Goal: Transaction & Acquisition: Purchase product/service

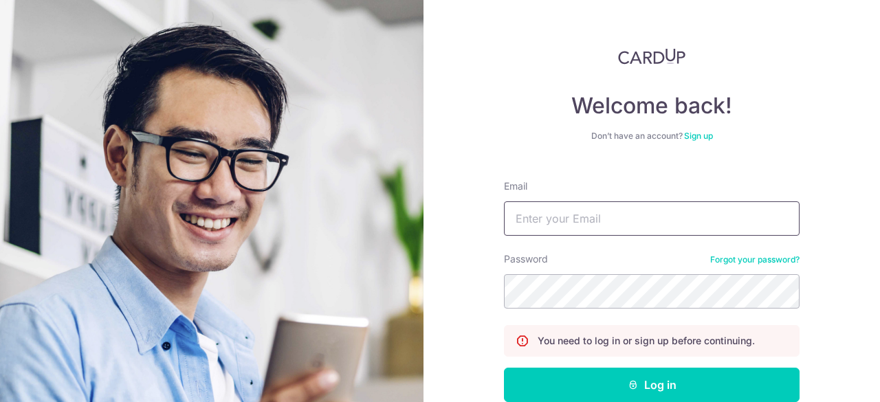
click at [609, 228] on input "Email" at bounding box center [652, 219] width 296 height 34
type input "petersell@live.co.uk"
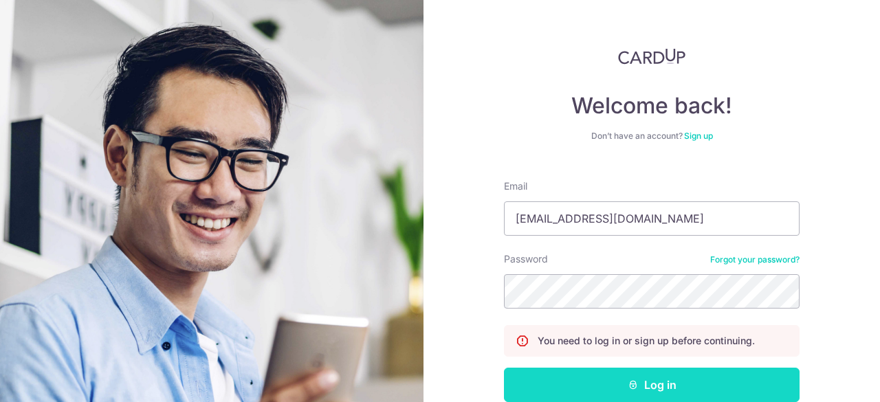
click at [614, 378] on button "Log in" at bounding box center [652, 385] width 296 height 34
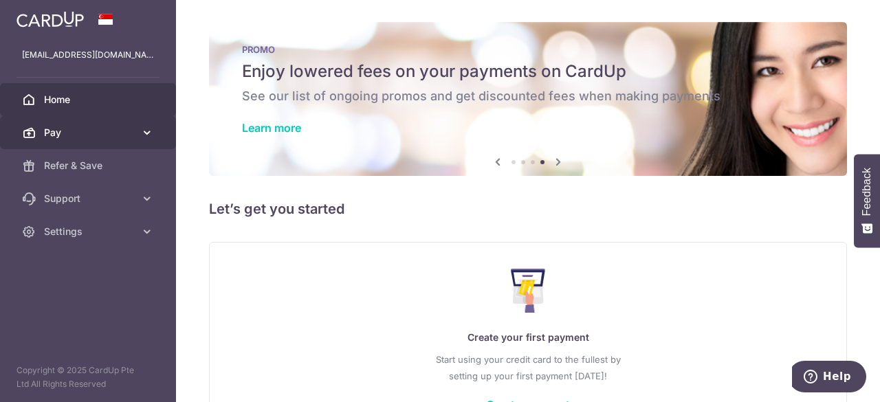
click at [121, 131] on span "Pay" at bounding box center [89, 133] width 91 height 14
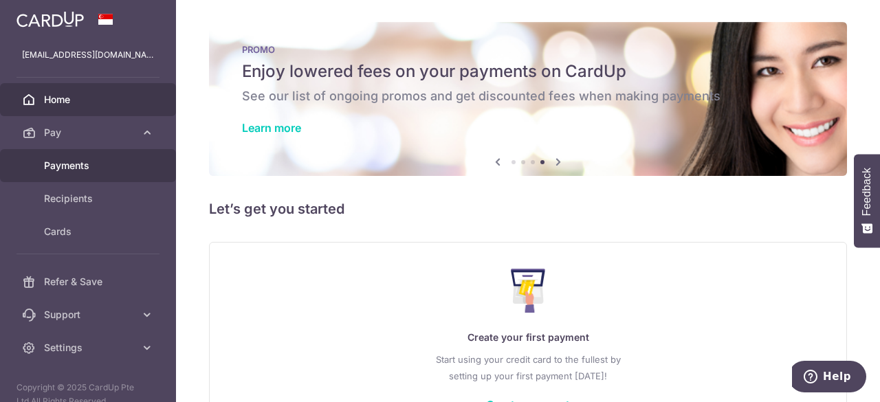
click at [94, 162] on span "Payments" at bounding box center [89, 166] width 91 height 14
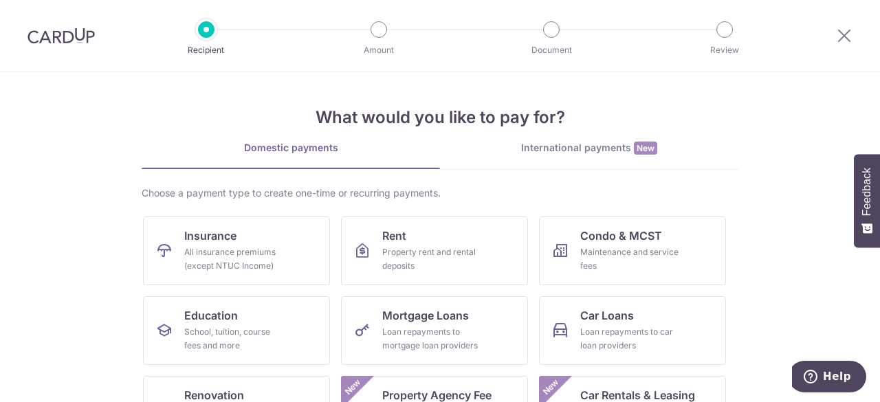
scroll to position [212, 0]
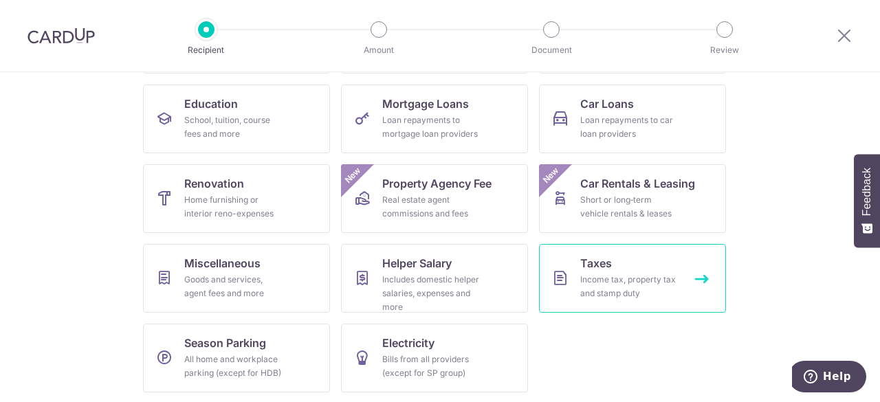
click at [623, 279] on div "Income tax, property tax and stamp duty" at bounding box center [630, 287] width 99 height 28
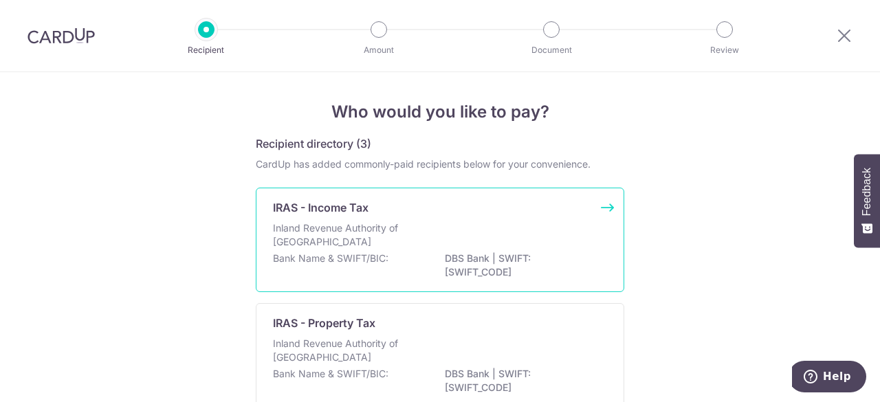
click at [420, 241] on div "Inland Revenue Authority of Singapore" at bounding box center [440, 236] width 334 height 30
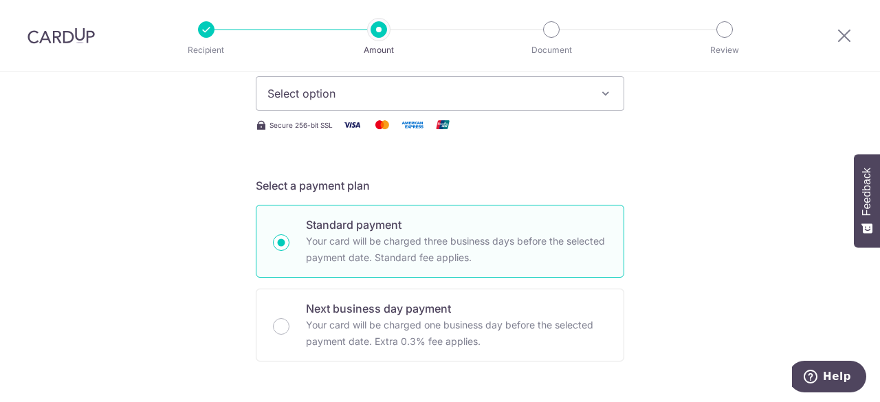
scroll to position [118, 0]
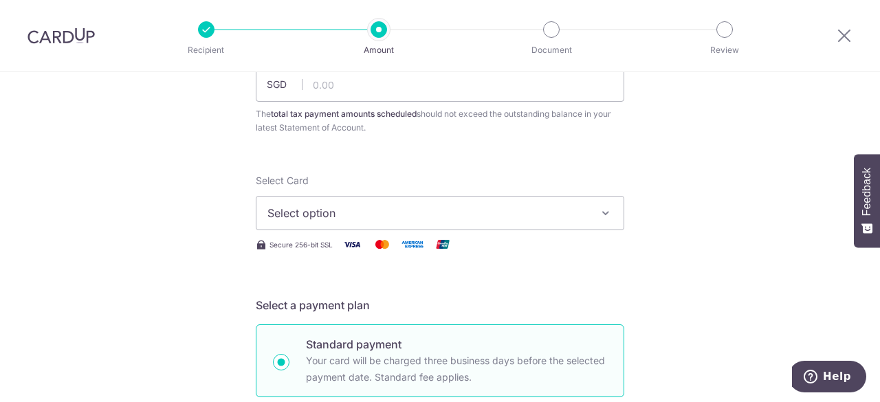
click at [588, 204] on button "Select option" at bounding box center [440, 213] width 369 height 34
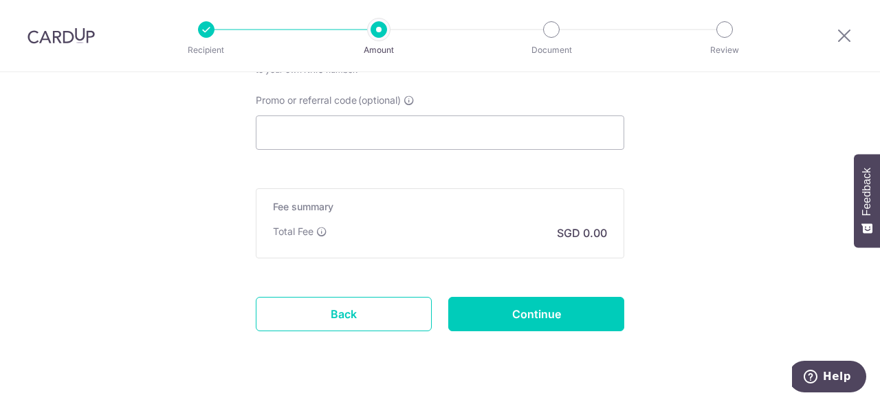
scroll to position [916, 0]
